Goal: Task Accomplishment & Management: Use online tool/utility

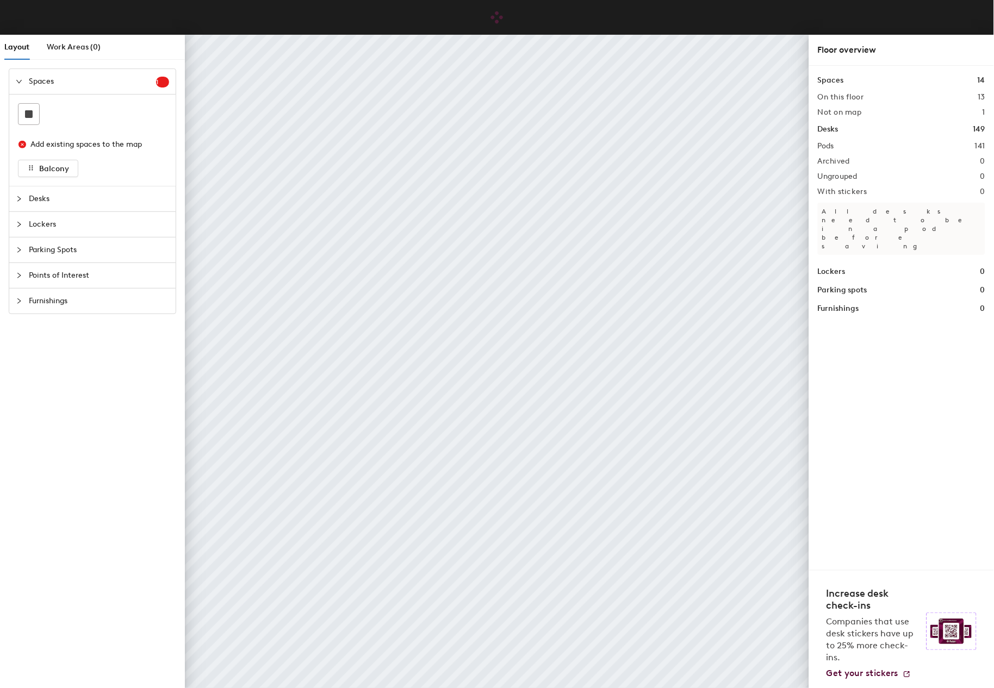
drag, startPoint x: 993, startPoint y: 264, endPoint x: 1029, endPoint y: 261, distance: 35.4
click at [993, 261] on html "Skip navigation Schedule Office People Analytics Visits Deliveries Services Man…" at bounding box center [497, 344] width 994 height 688
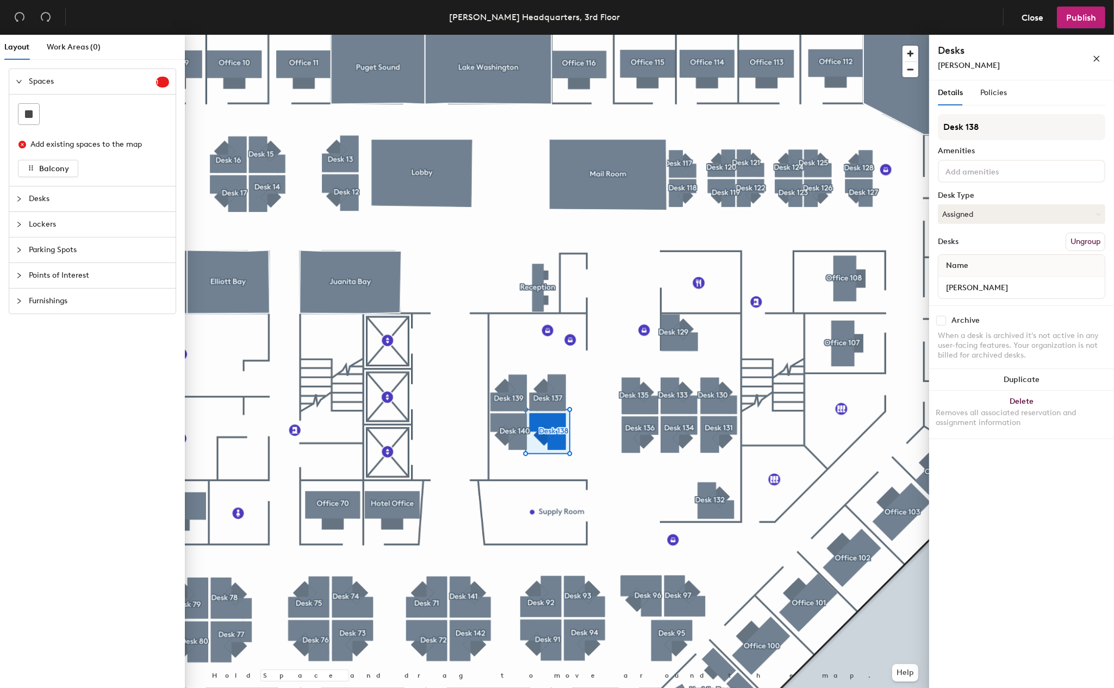
click at [993, 471] on div "Details Policies Desk 138 Amenities Desk Type Assigned Desks Ungroup Name [PERS…" at bounding box center [1021, 386] width 185 height 612
click at [993, 95] on span "Policies" at bounding box center [993, 92] width 27 height 9
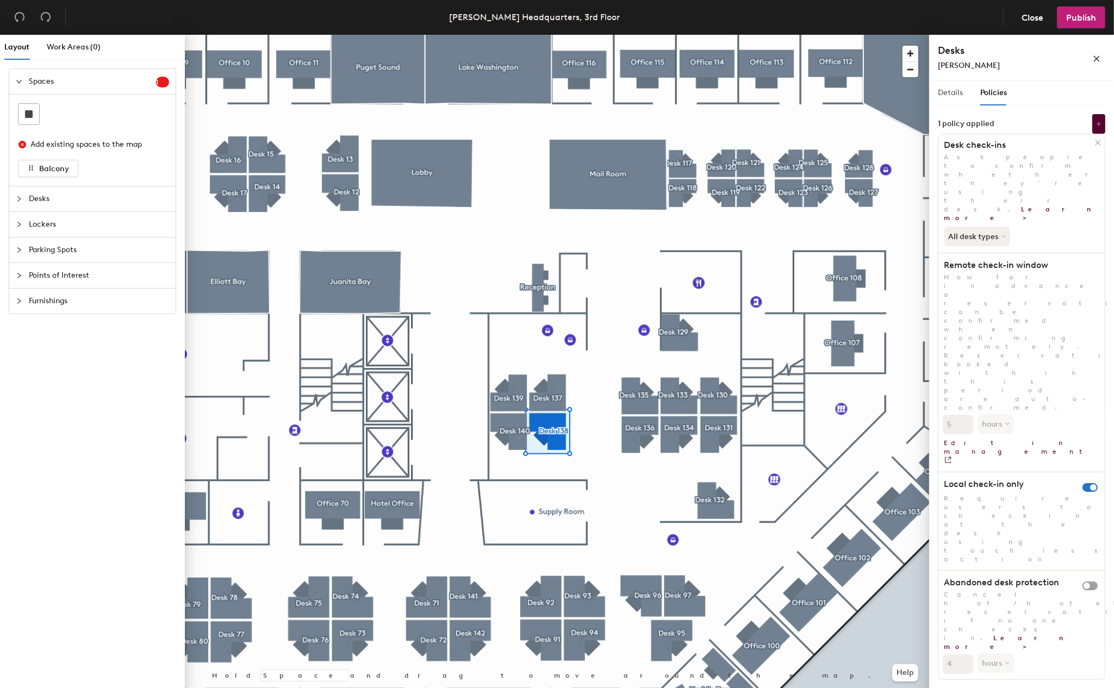
click at [959, 98] on div "Details" at bounding box center [950, 92] width 25 height 25
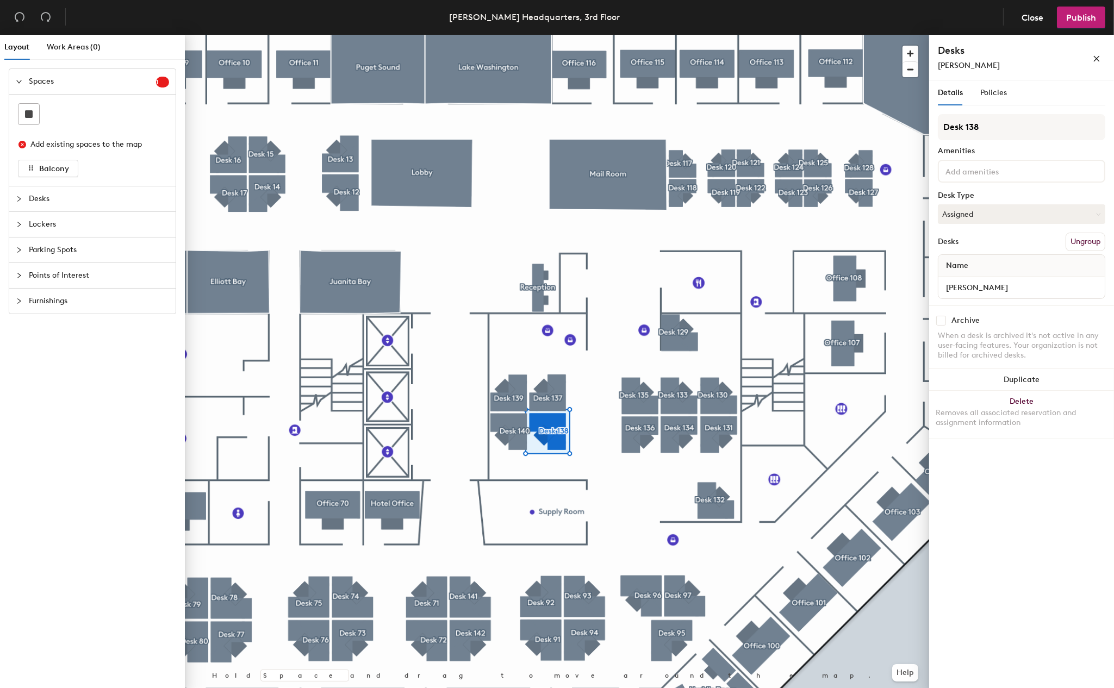
click at [89, 141] on div "Add existing spaces to the map" at bounding box center [94, 145] width 129 height 12
click at [993, 14] on span "Close" at bounding box center [1032, 18] width 22 height 10
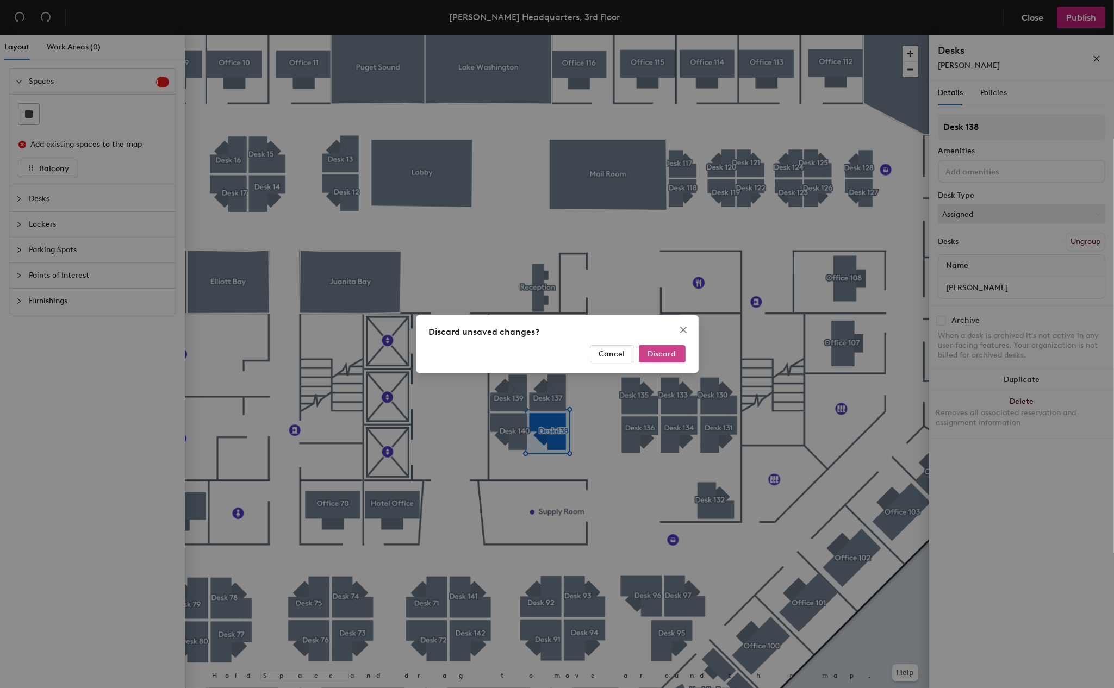
click at [673, 350] on span "Discard" at bounding box center [662, 354] width 28 height 9
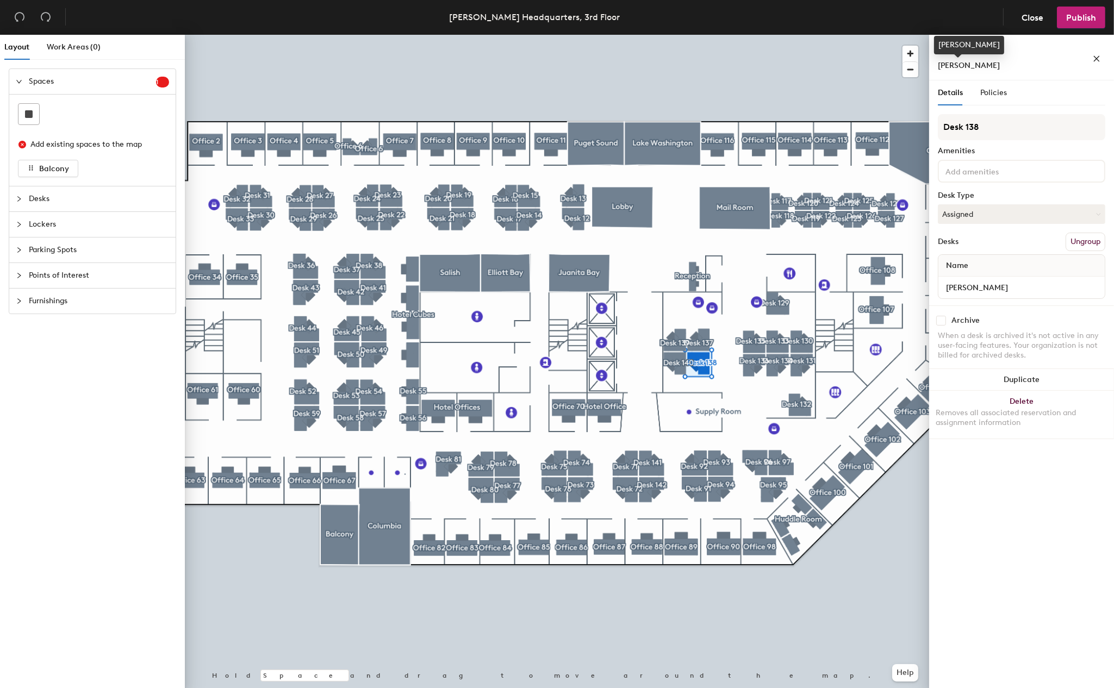
click at [969, 61] on span "[PERSON_NAME]" at bounding box center [969, 65] width 62 height 9
click at [999, 280] on input "[PERSON_NAME]" at bounding box center [1021, 287] width 162 height 15
click at [992, 211] on button "Assigned" at bounding box center [1021, 214] width 167 height 20
click at [995, 217] on button "Assigned" at bounding box center [1021, 214] width 167 height 20
click at [1039, 16] on span "Close" at bounding box center [1032, 18] width 22 height 10
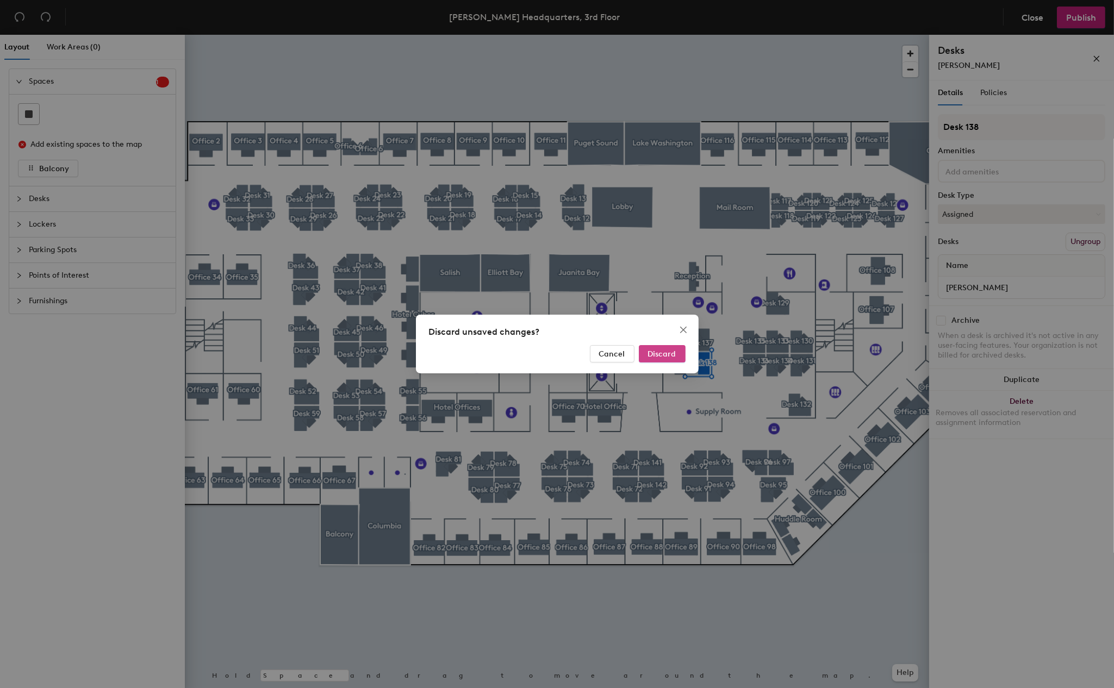
click at [672, 351] on span "Discard" at bounding box center [662, 354] width 28 height 9
